Goal: Task Accomplishment & Management: Use online tool/utility

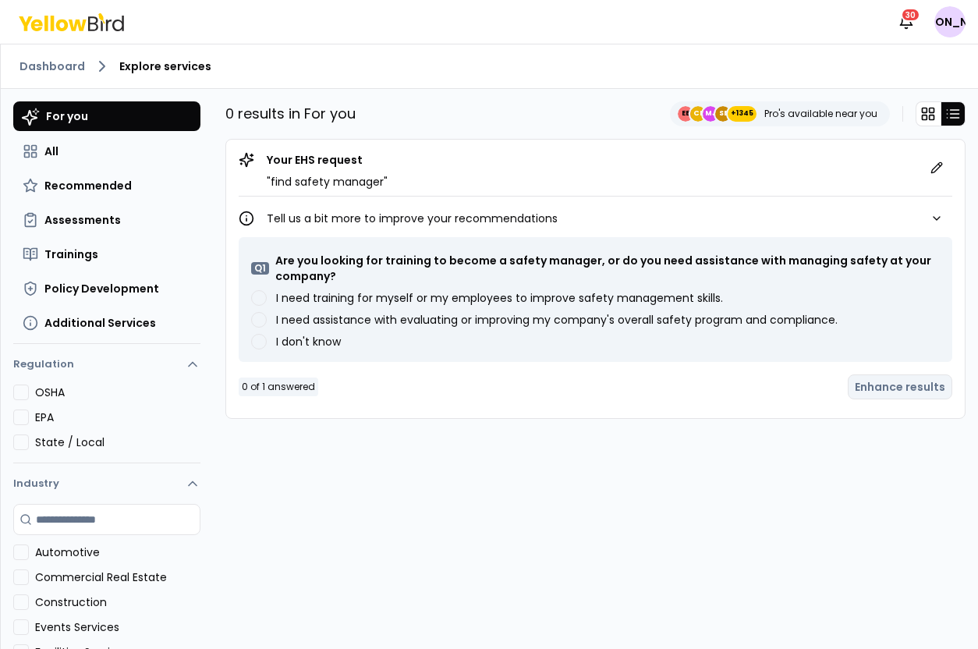
click at [491, 297] on label "I need training for myself or my employees to improve safety management skills." at bounding box center [499, 297] width 447 height 11
click at [267, 297] on skills\ "I need training for myself or my employees to improve safety management skills." at bounding box center [259, 298] width 16 height 16
click at [491, 320] on label "I need assistance with evaluating or improving my company's overall safety prog…" at bounding box center [556, 319] width 561 height 11
click at [267, 320] on compliance\ "I need assistance with evaluating or improving my company's overall safety prog…" at bounding box center [259, 320] width 16 height 16
click at [886, 382] on button "Enhance results" at bounding box center [900, 386] width 104 height 25
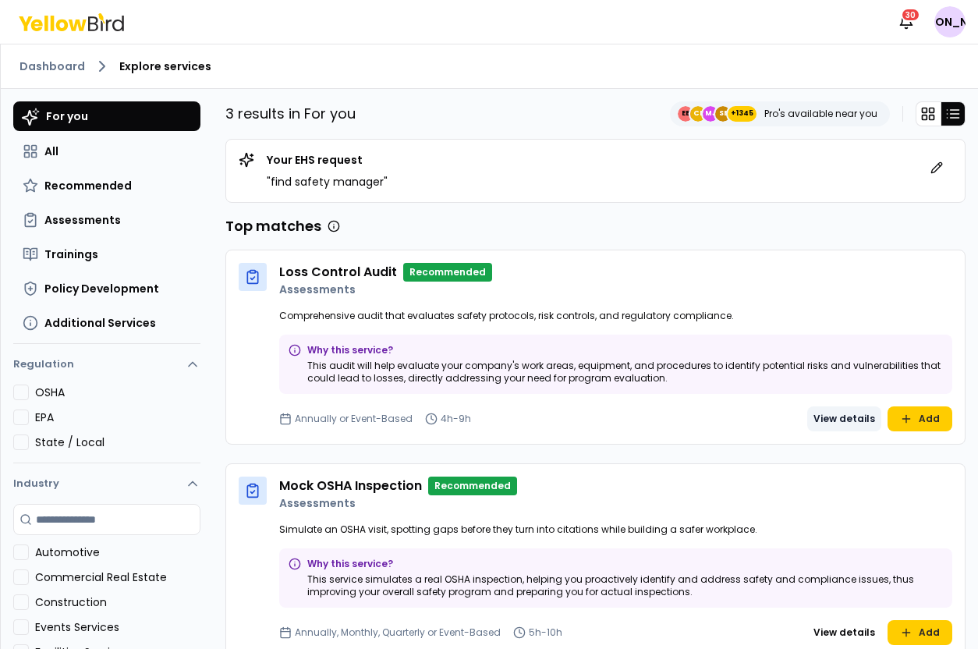
click at [845, 423] on button "View details" at bounding box center [844, 418] width 74 height 25
